Goal: Information Seeking & Learning: Find specific page/section

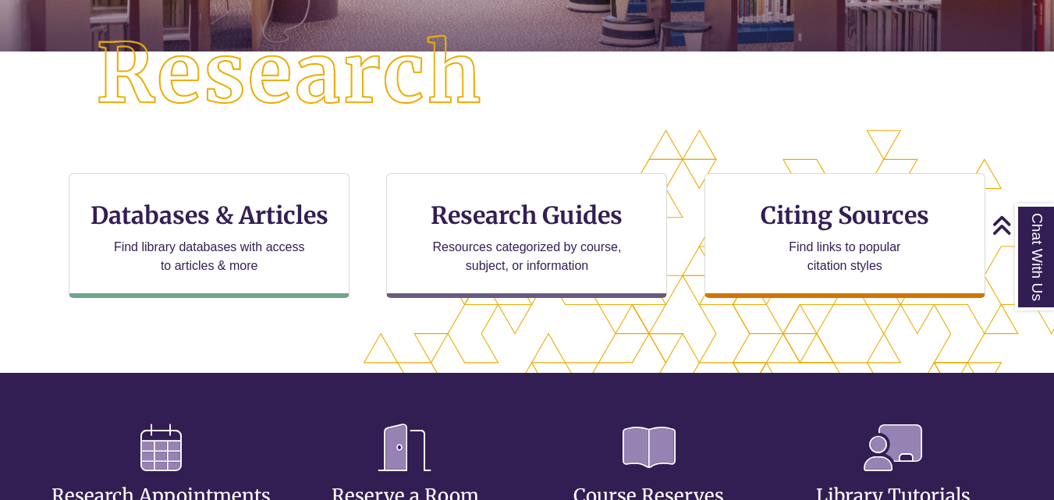
scroll to position [401, 0]
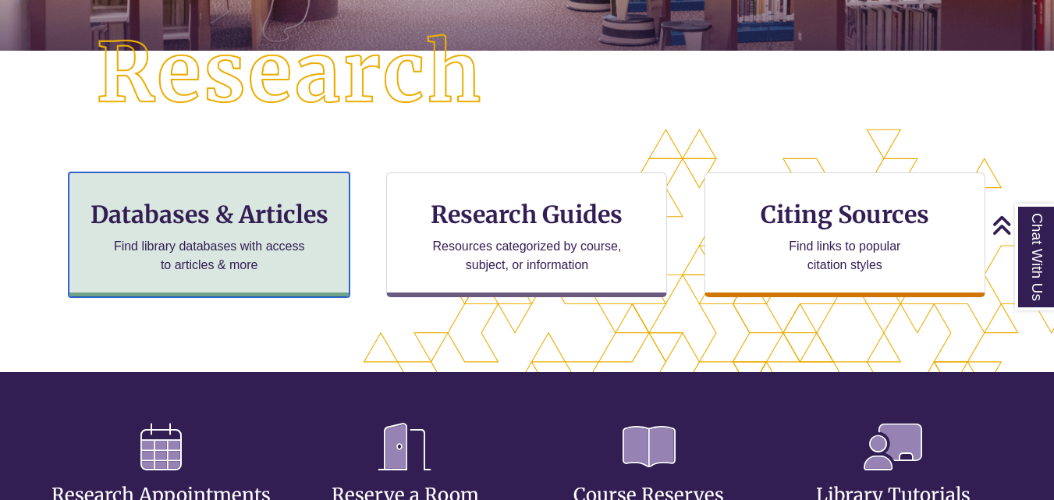
click at [296, 240] on p "Find library databases with access to articles & more" at bounding box center [210, 255] width 204 height 37
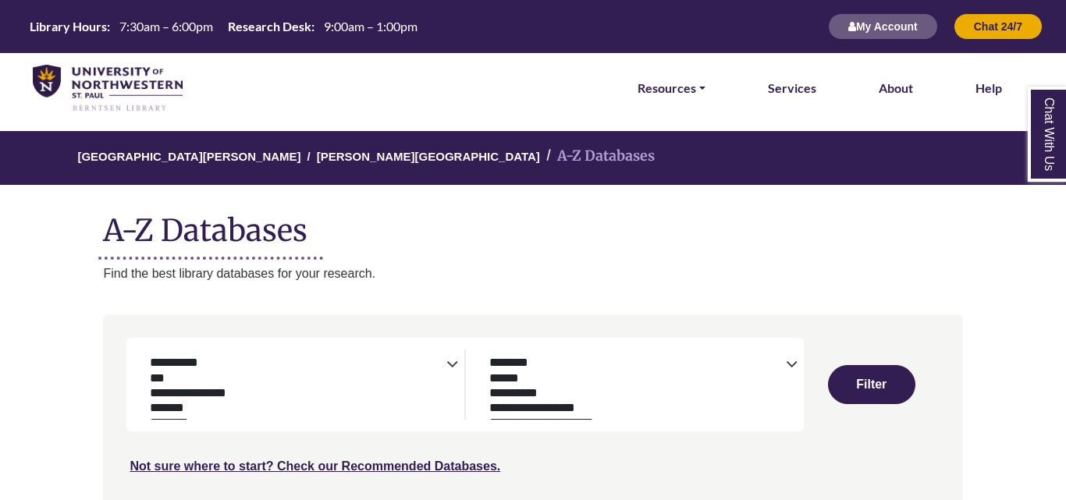
select select "Database Subject Filter"
select select "Database Types Filter"
select select "Database Subject Filter"
select select "Database Types Filter"
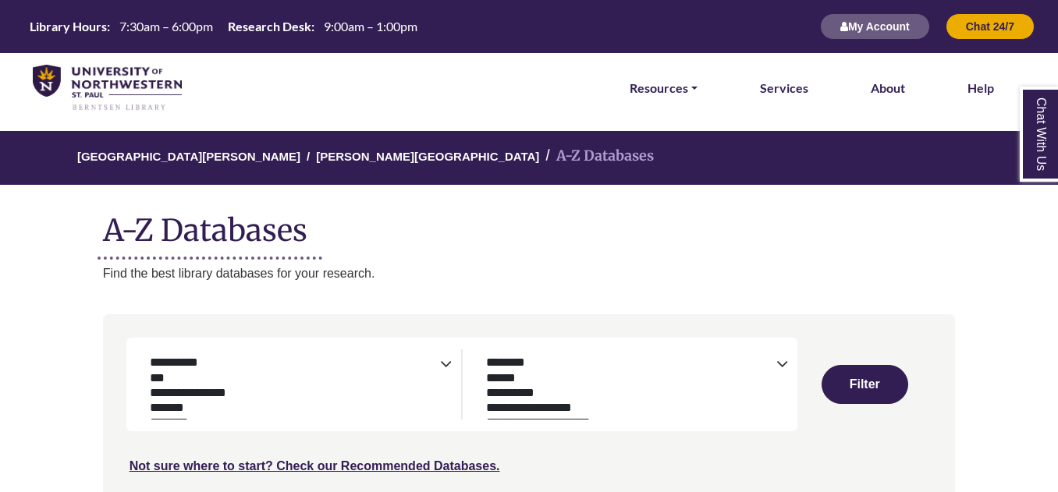
select select "Database Subject Filter"
select select "Database Types Filter"
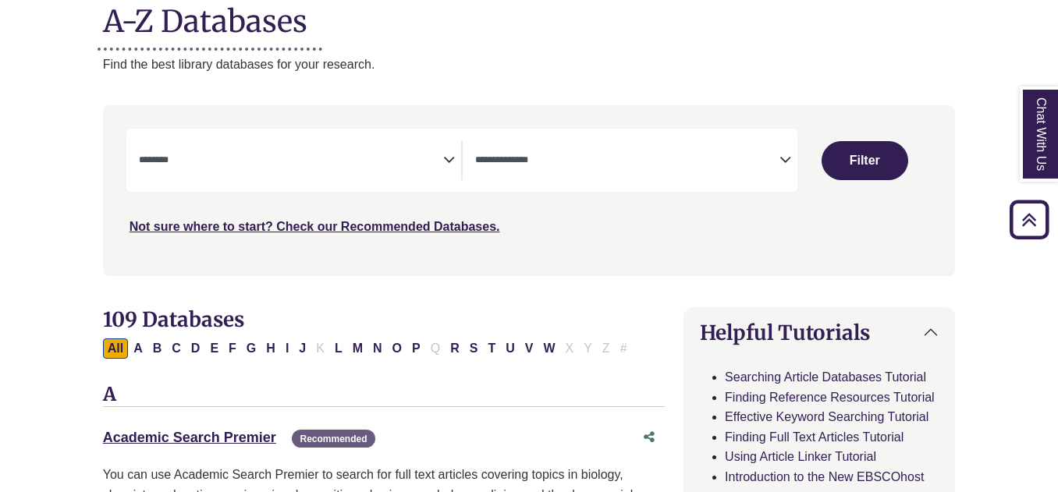
scroll to position [210, 0]
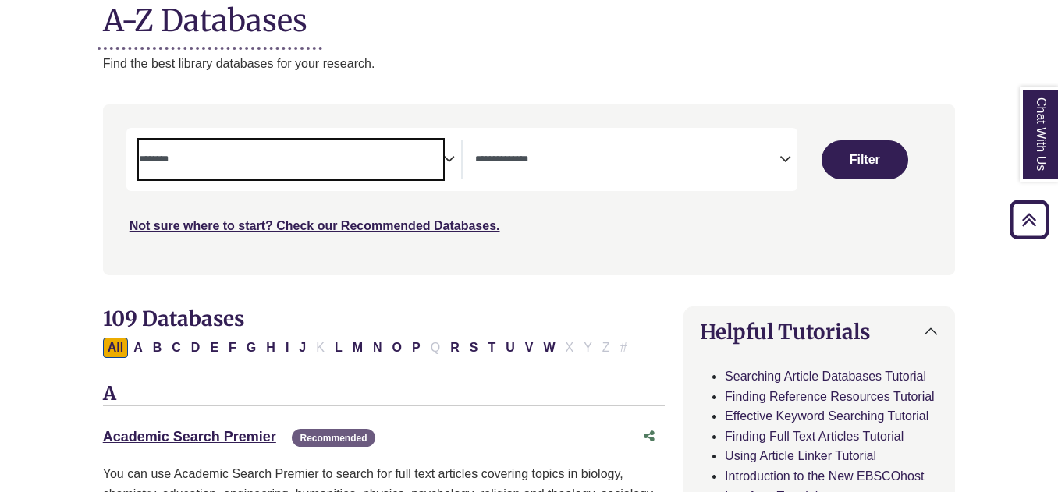
click at [296, 146] on span "Search filters" at bounding box center [291, 160] width 304 height 40
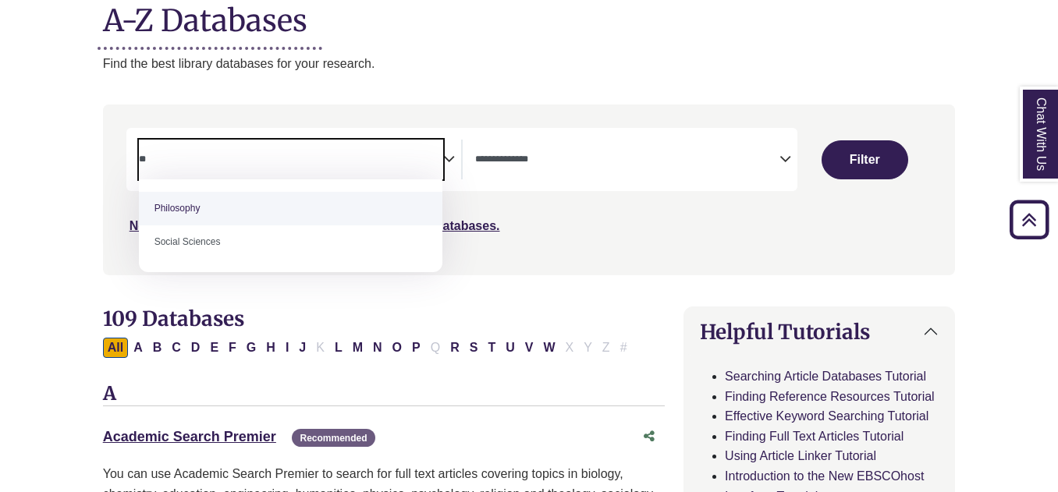
type textarea "*"
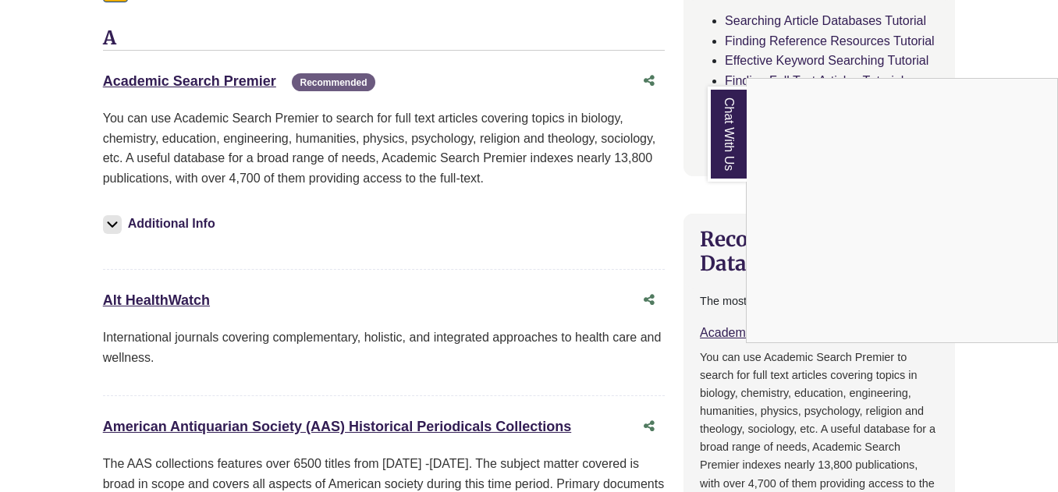
scroll to position [561, 0]
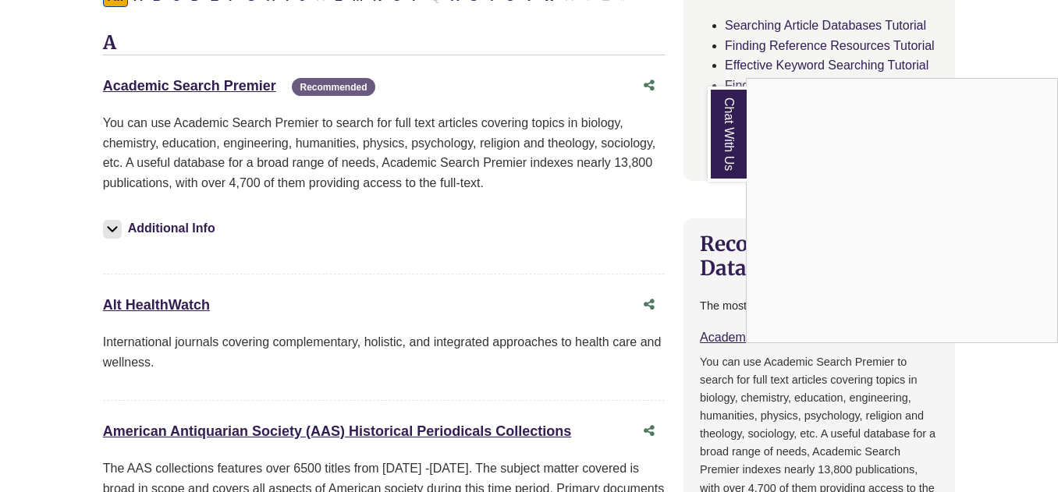
click at [718, 138] on link "Chat With Us" at bounding box center [727, 134] width 39 height 95
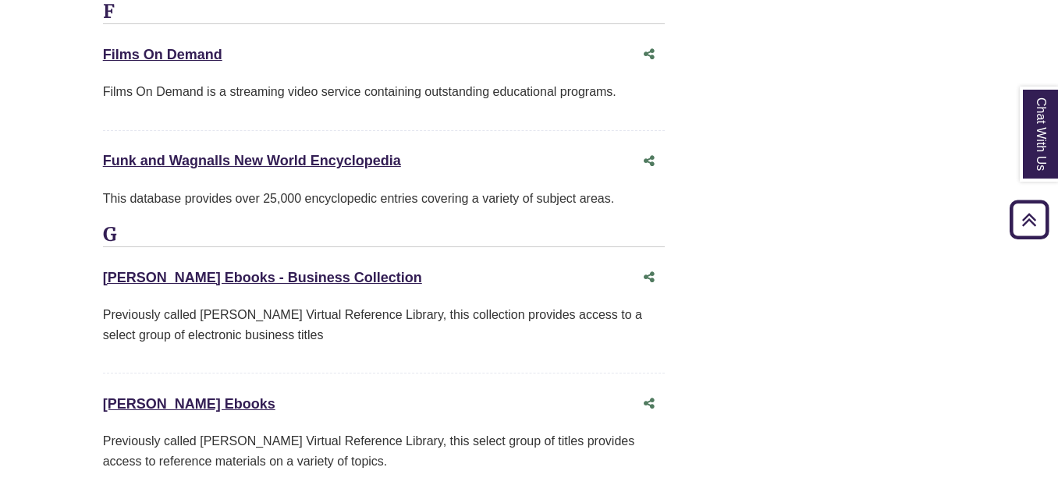
scroll to position [6030, 0]
